Goal: Check status: Check status

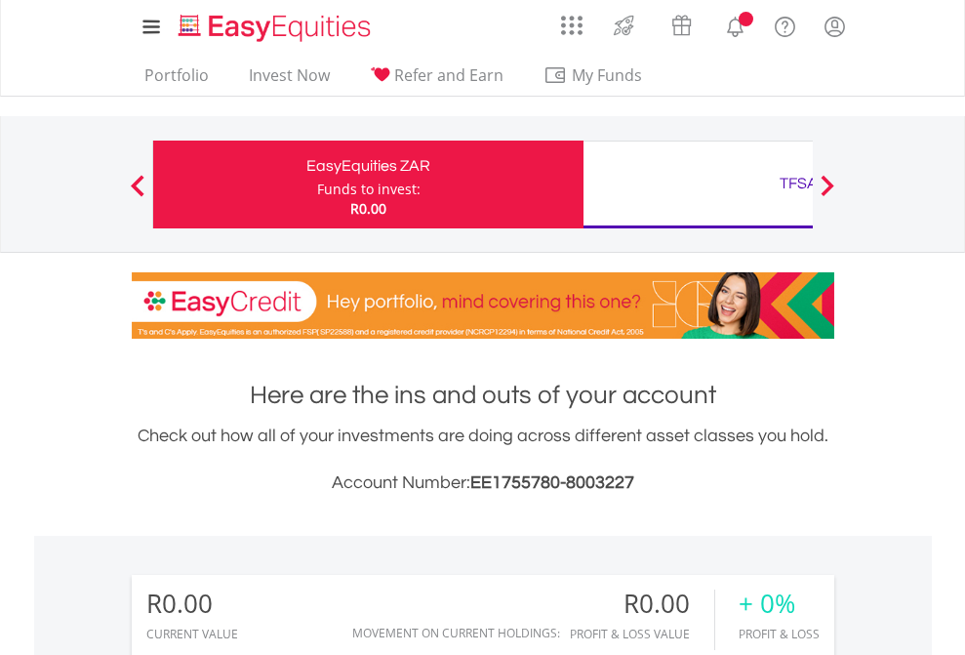
scroll to position [187, 307]
click at [317, 185] on div "Funds to invest:" at bounding box center [368, 190] width 103 height 20
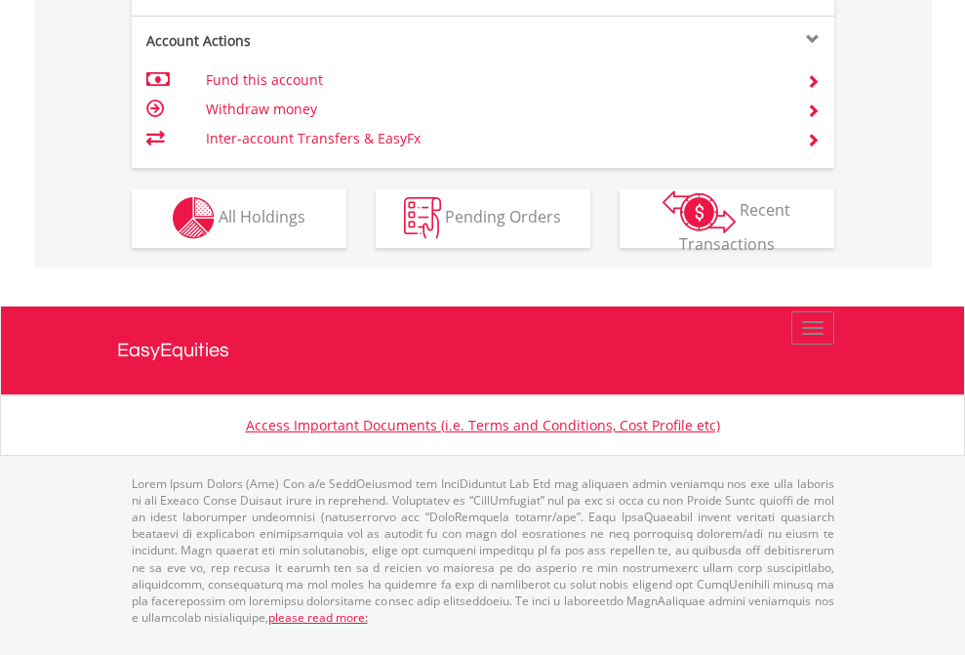
scroll to position [1826, 0]
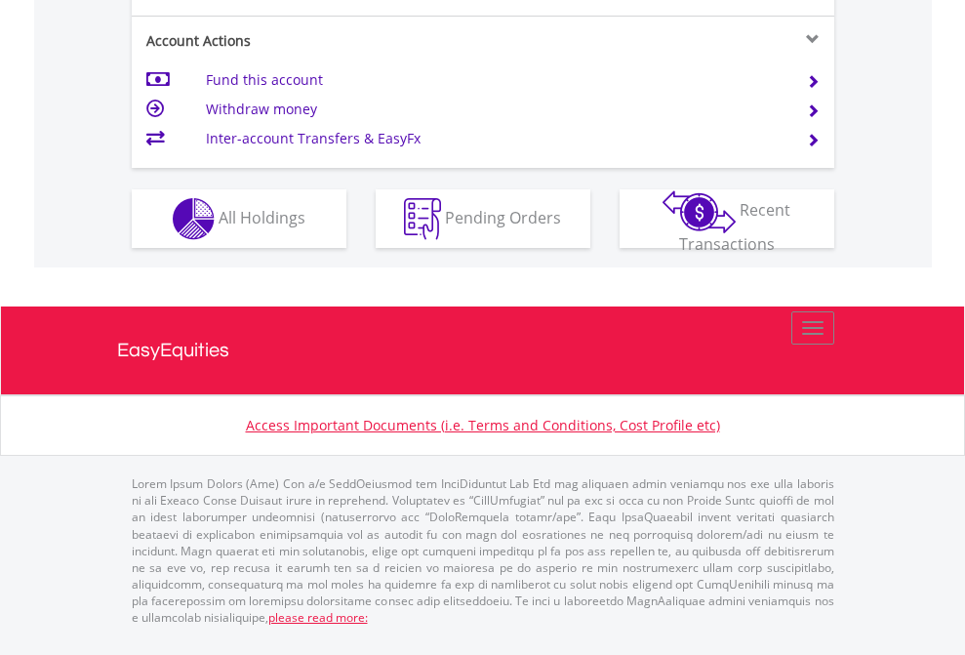
scroll to position [1910, 0]
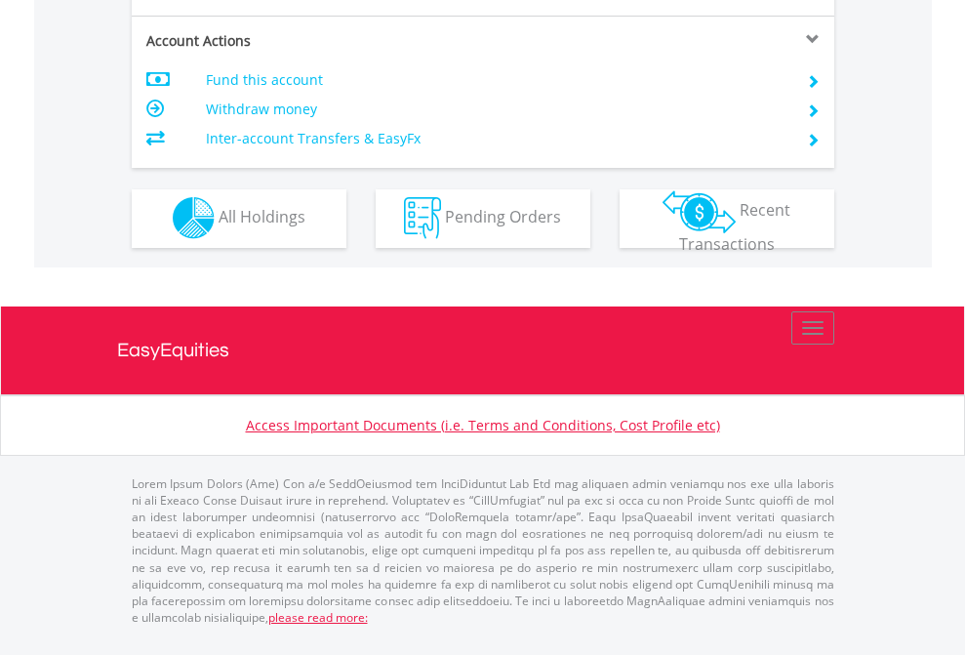
scroll to position [1826, 0]
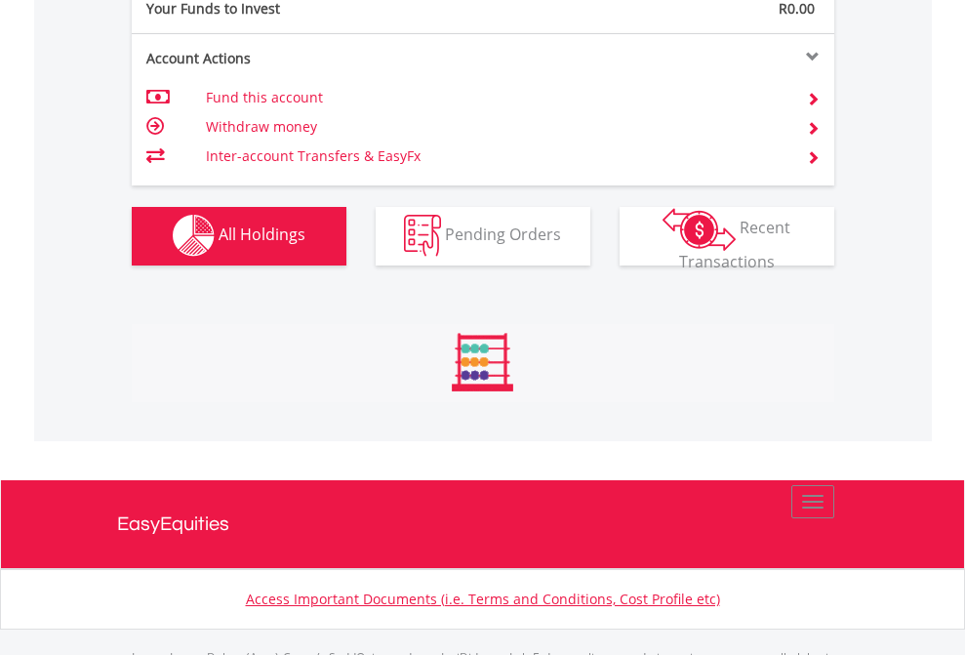
scroll to position [1933, 0]
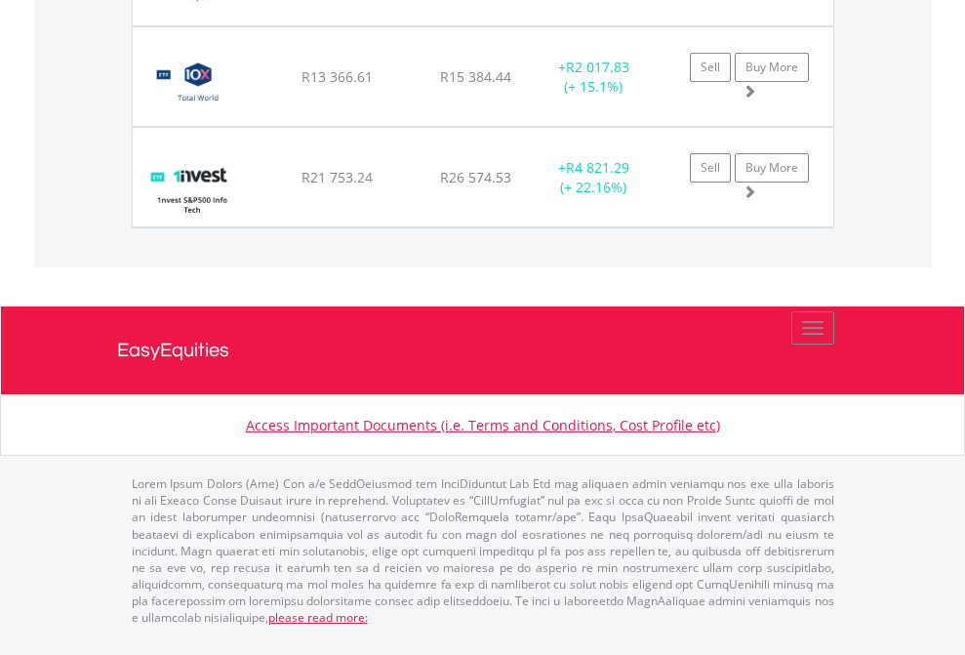
scroll to position [141, 0]
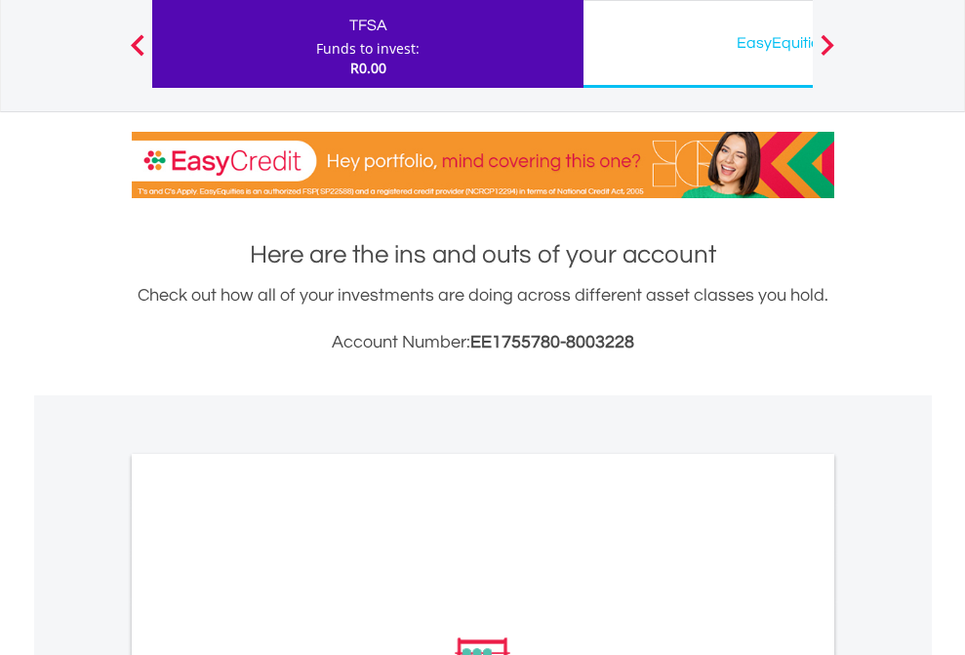
click at [698, 44] on div "EasyEquities USD" at bounding box center [799, 42] width 407 height 27
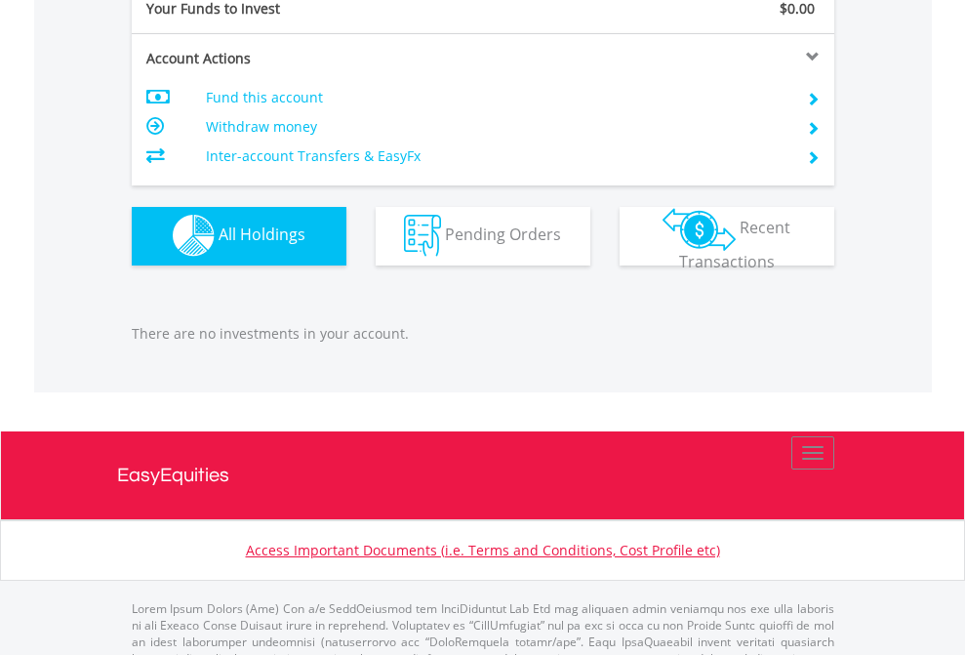
scroll to position [1933, 0]
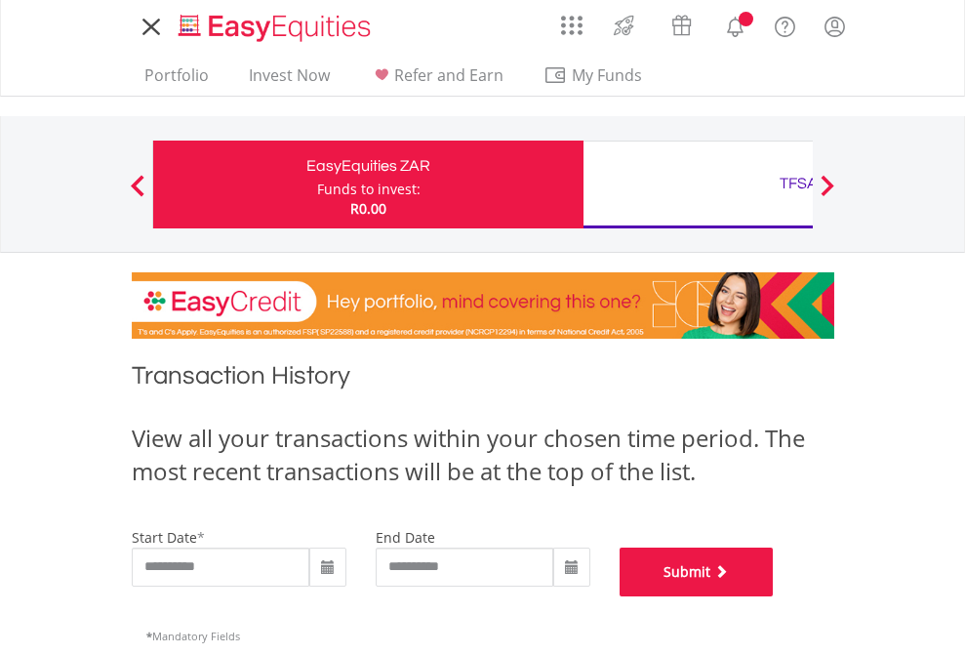
click at [774, 596] on button "Submit" at bounding box center [697, 572] width 154 height 49
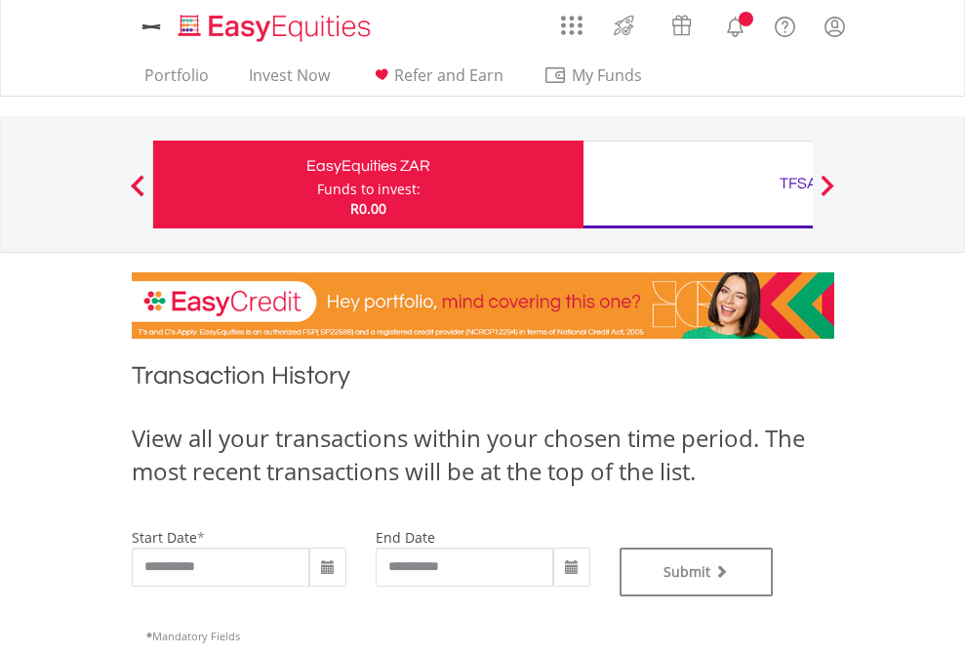
click at [698, 185] on div "TFSA" at bounding box center [799, 183] width 407 height 27
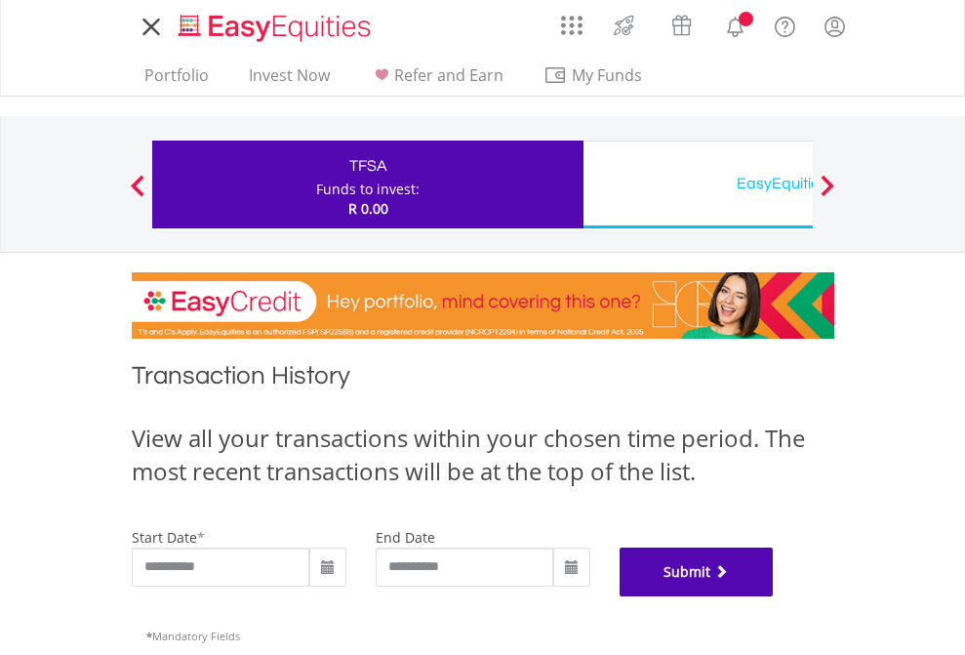
click at [774, 596] on button "Submit" at bounding box center [697, 572] width 154 height 49
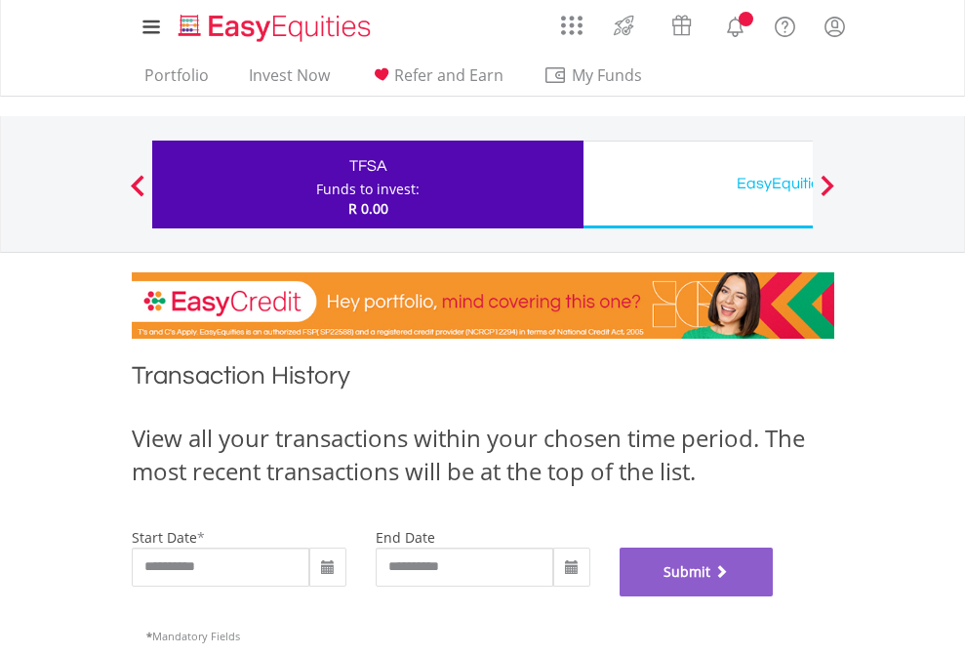
scroll to position [792, 0]
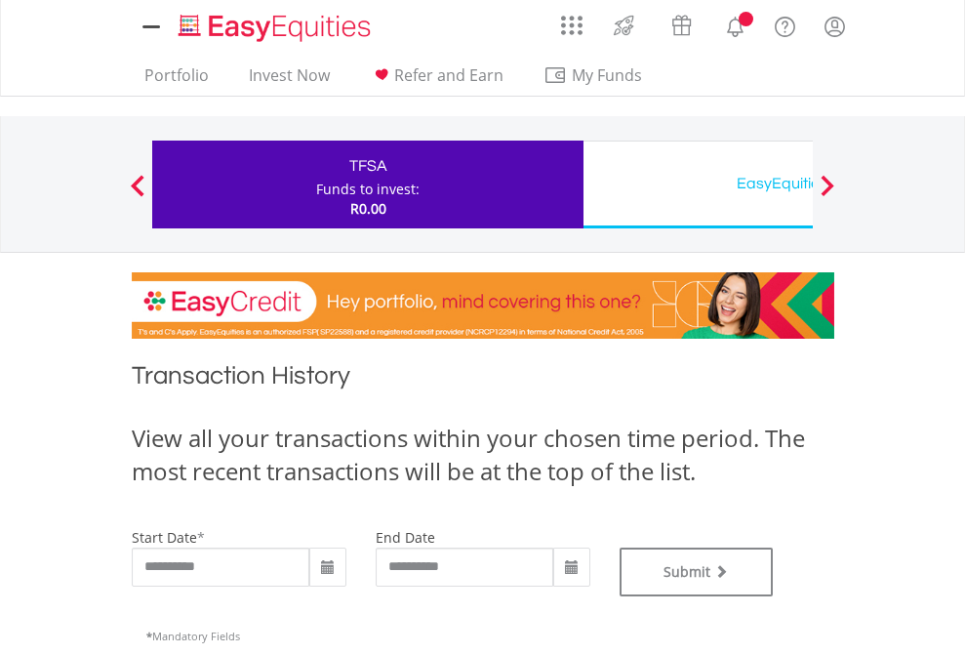
click at [698, 185] on div "EasyEquities USD" at bounding box center [799, 183] width 407 height 27
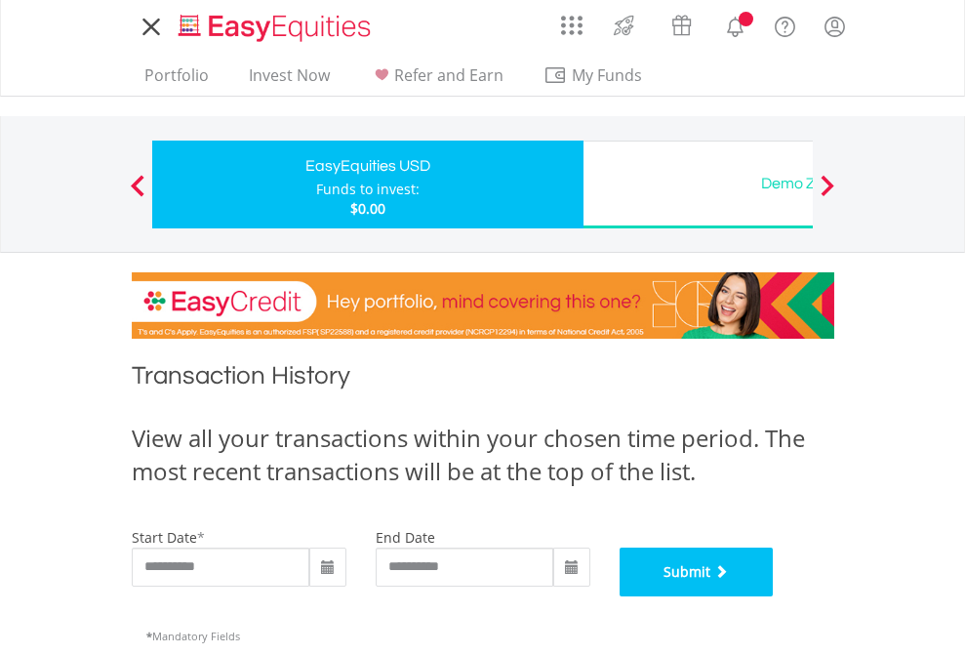
click at [774, 596] on button "Submit" at bounding box center [697, 572] width 154 height 49
